Goal: Task Accomplishment & Management: Manage account settings

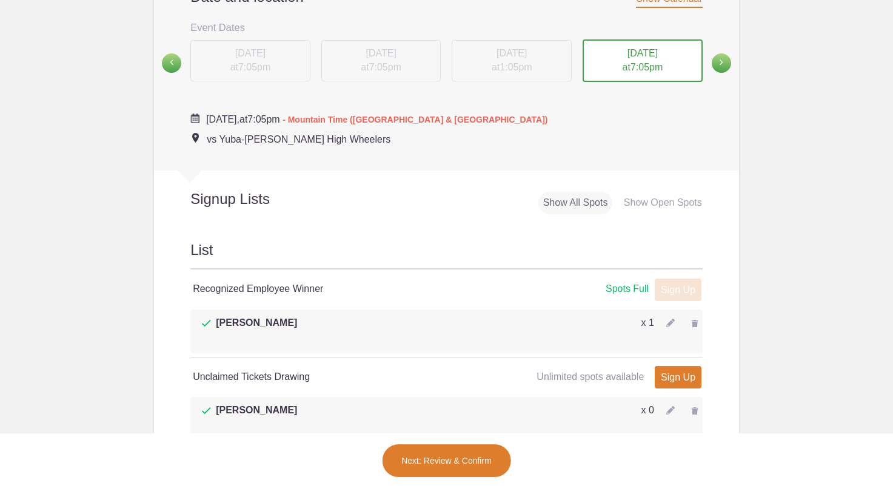
scroll to position [546, 0]
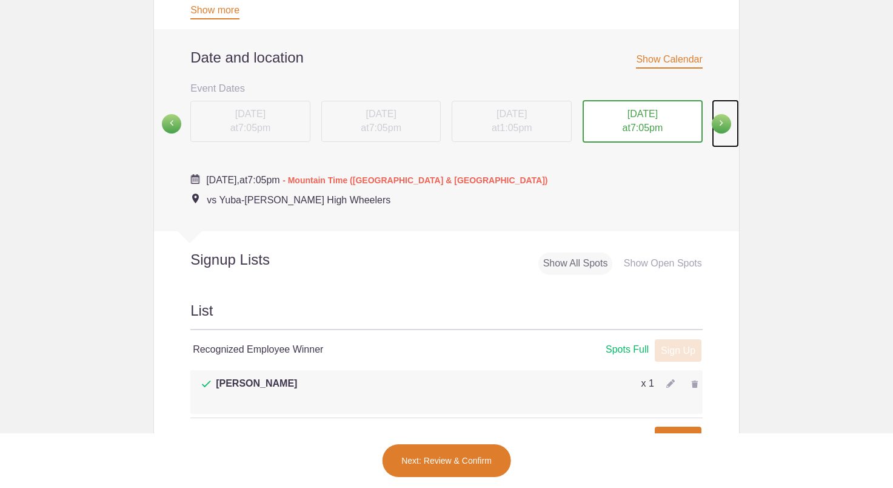
click at [721, 121] on span at bounding box center [721, 123] width 19 height 19
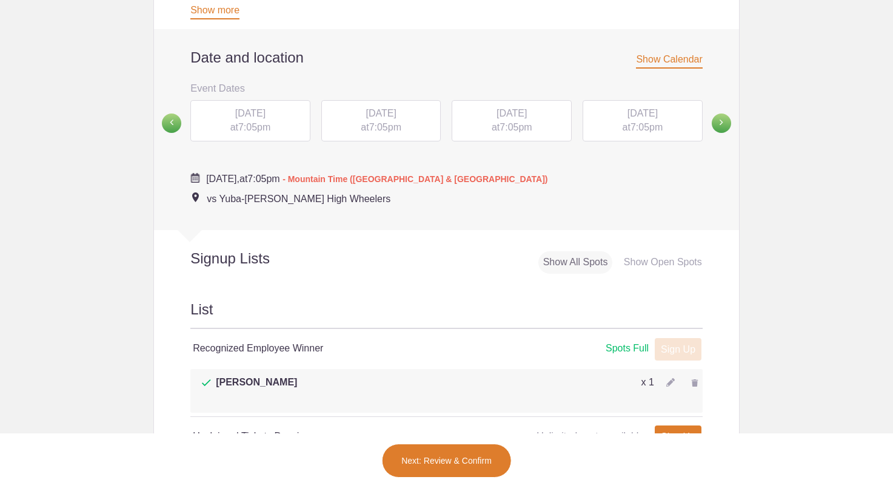
click at [230, 123] on div "[DATE] 7:05pm" at bounding box center [250, 120] width 120 height 41
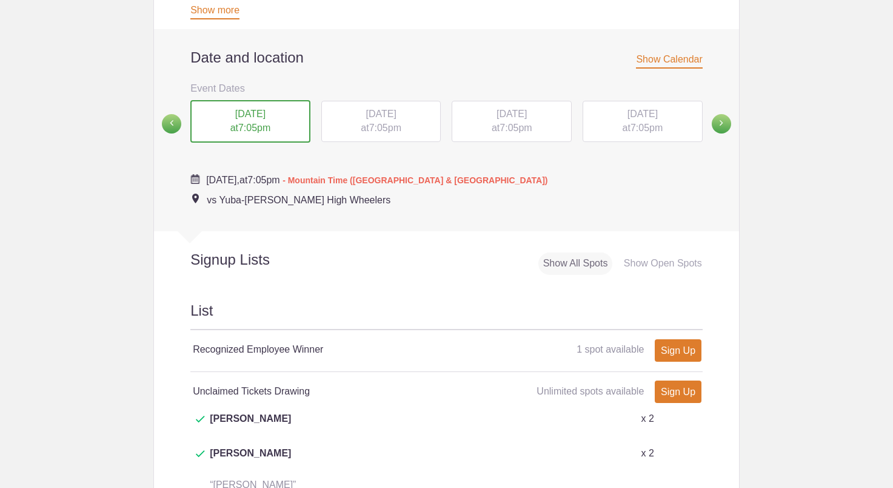
click at [384, 122] on div "[DATE] 7:05pm" at bounding box center [381, 121] width 120 height 41
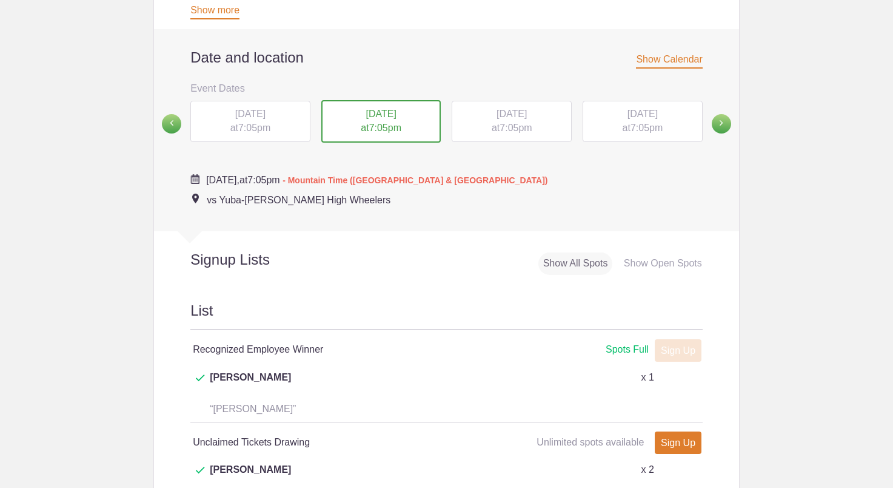
click at [537, 121] on div "[DATE] 7:05pm" at bounding box center [512, 121] width 120 height 41
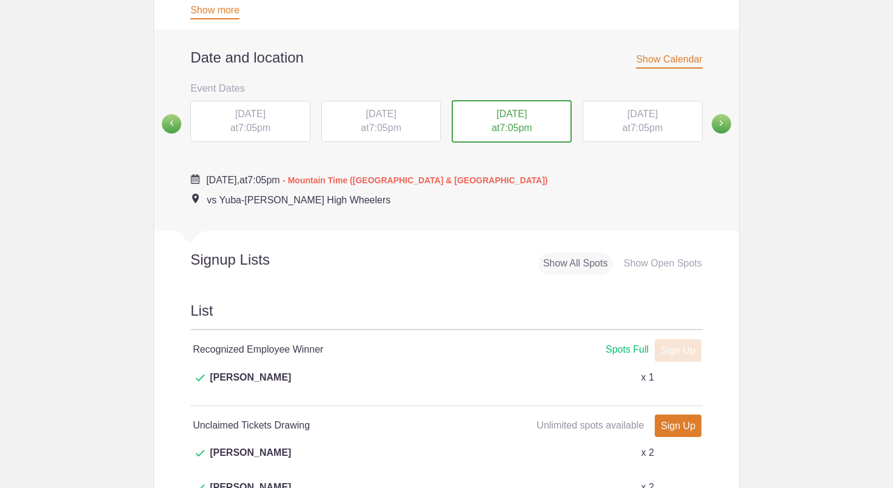
click at [635, 123] on span "7:05pm" at bounding box center [647, 127] width 32 height 10
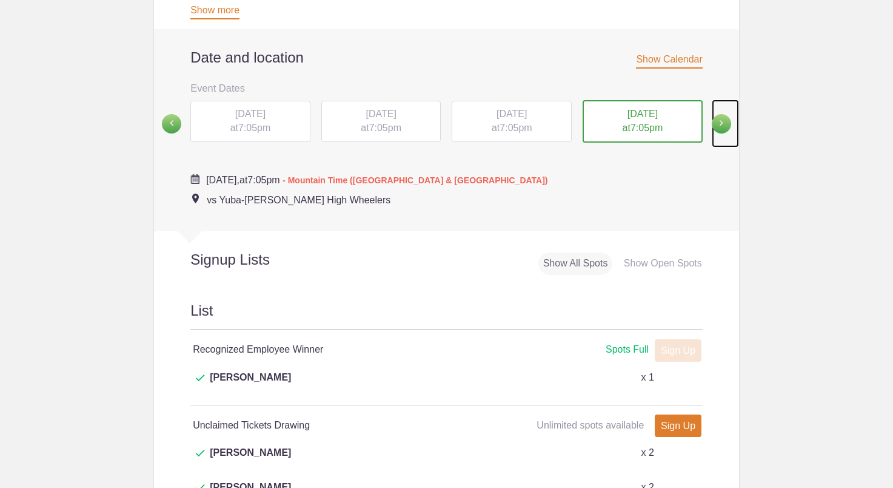
click at [719, 124] on span at bounding box center [721, 123] width 19 height 19
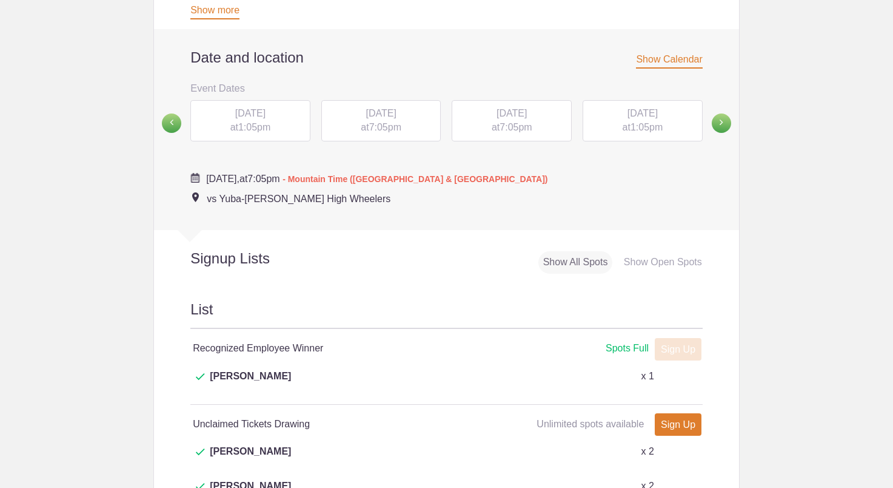
click at [241, 122] on div "[DATE] 1:05pm" at bounding box center [250, 120] width 120 height 41
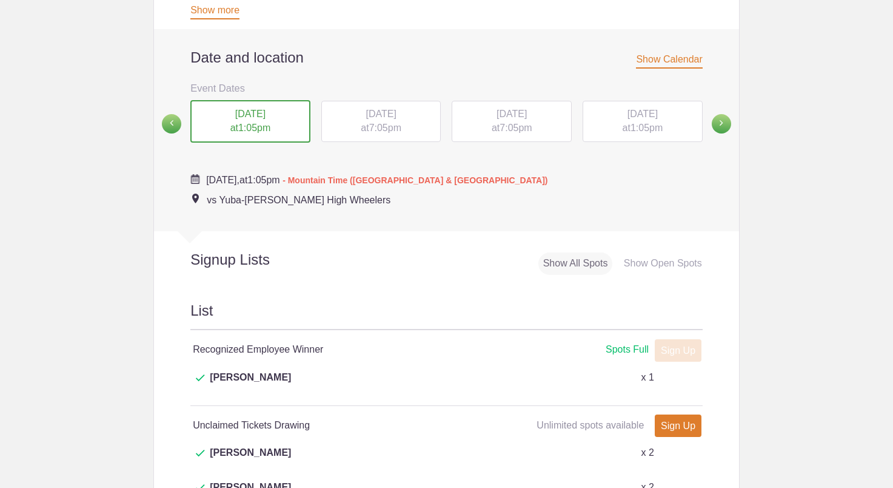
click at [378, 122] on div "[DATE] 7:05pm" at bounding box center [381, 121] width 120 height 41
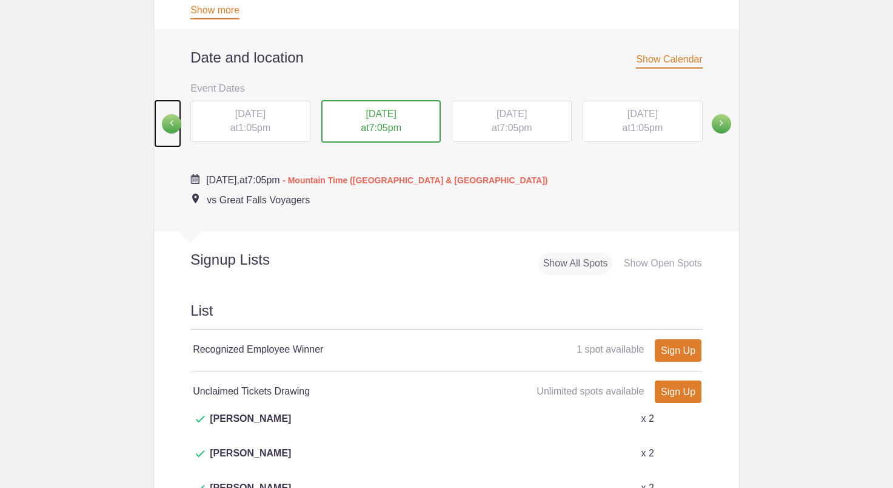
click at [164, 117] on span at bounding box center [171, 123] width 19 height 19
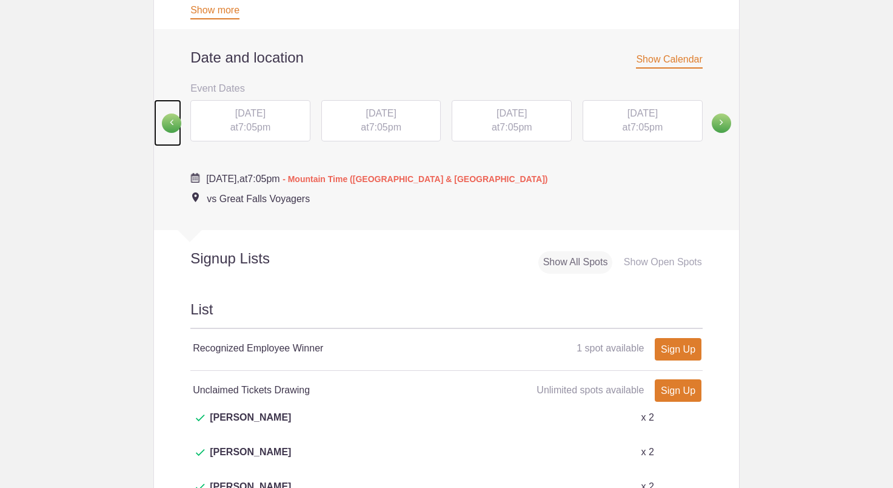
click at [164, 117] on span at bounding box center [171, 122] width 19 height 19
click at [660, 123] on div "[DATE] 7:05pm" at bounding box center [643, 120] width 120 height 41
